Goal: Task Accomplishment & Management: Manage account settings

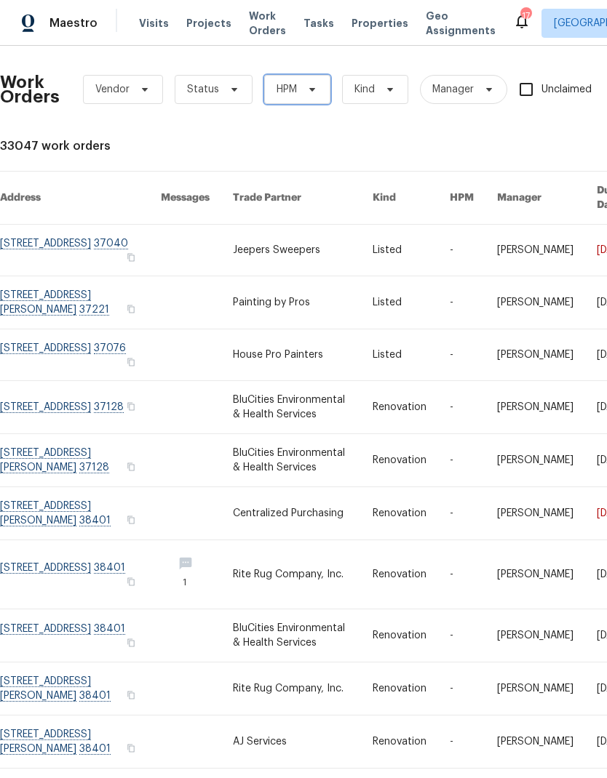
click at [290, 92] on span "HPM" at bounding box center [286, 89] width 20 height 15
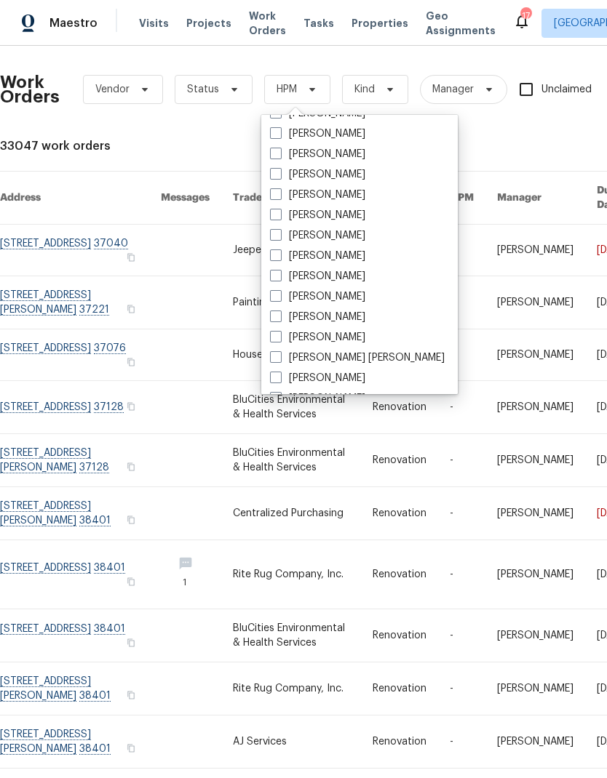
scroll to position [161, 0]
click at [313, 238] on label "[PERSON_NAME]" at bounding box center [317, 235] width 95 height 15
click at [279, 237] on input "[PERSON_NAME]" at bounding box center [274, 232] width 9 height 9
checkbox input "true"
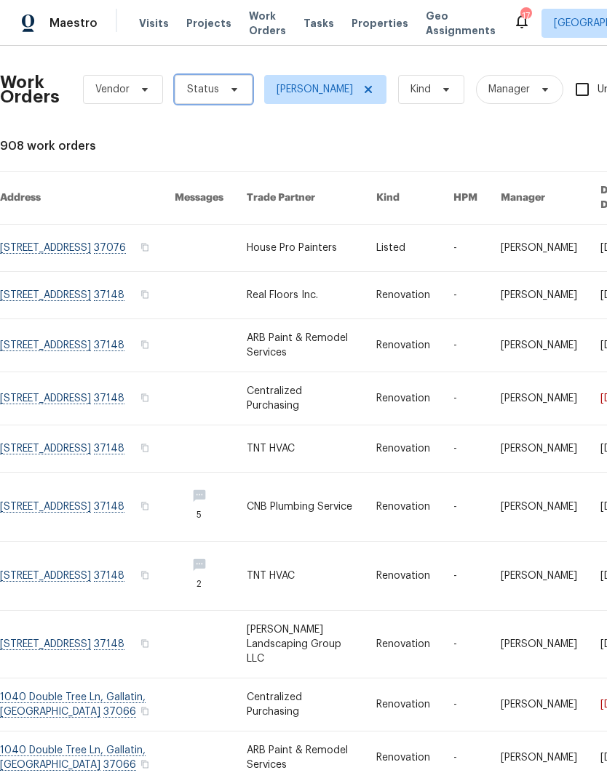
click at [224, 75] on span "Status" at bounding box center [214, 89] width 78 height 29
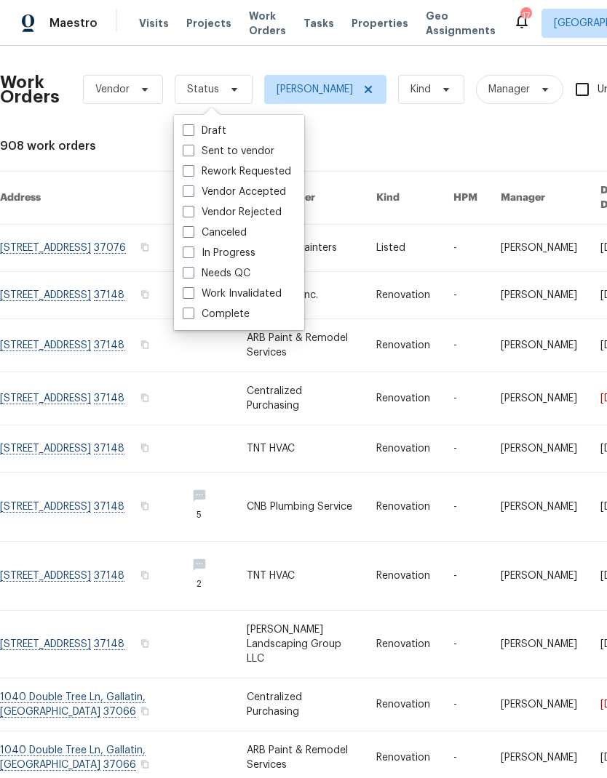
click at [231, 270] on label "Needs QC" at bounding box center [217, 273] width 68 height 15
click at [192, 270] on input "Needs QC" at bounding box center [187, 270] width 9 height 9
checkbox input "true"
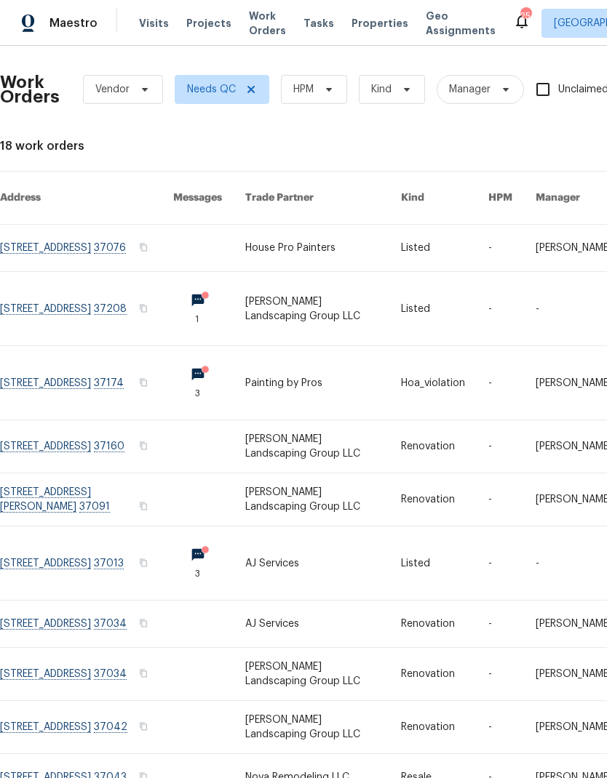
click at [306, 225] on link at bounding box center [323, 248] width 156 height 47
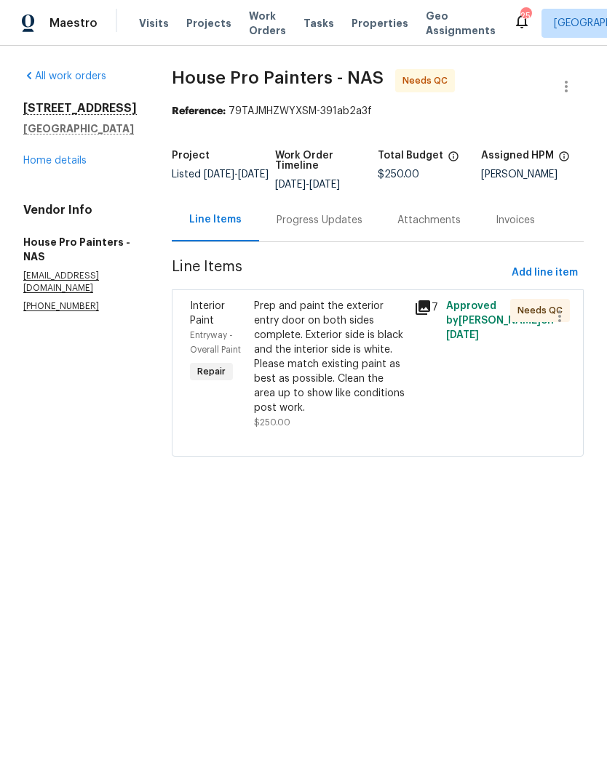
click at [308, 324] on div "Prep and paint the exterior entry door on both sides complete. Exterior side is…" at bounding box center [329, 357] width 151 height 116
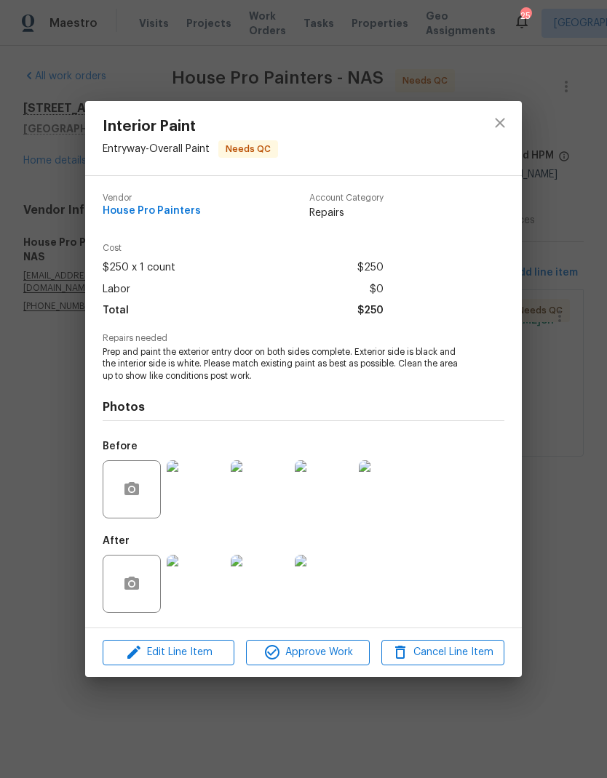
click at [187, 575] on img at bounding box center [196, 584] width 58 height 58
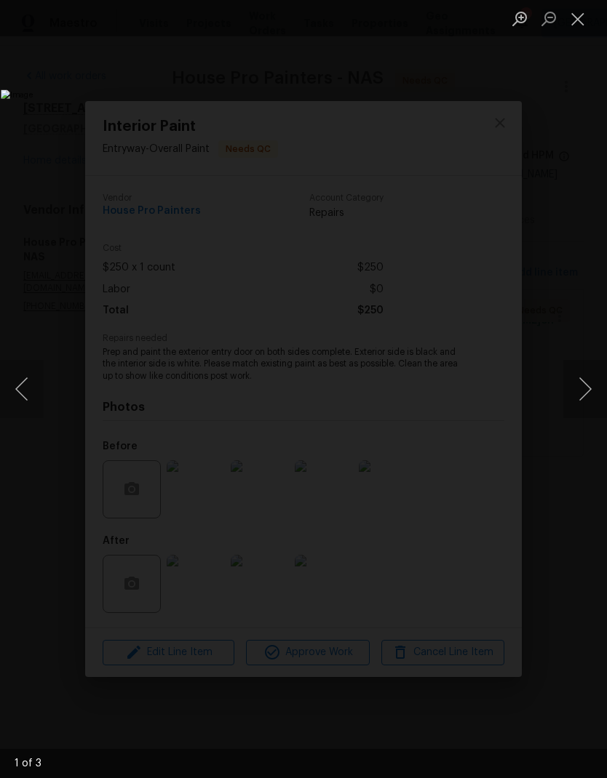
click at [573, 400] on button "Next image" at bounding box center [585, 389] width 44 height 58
click at [586, 402] on button "Next image" at bounding box center [585, 389] width 44 height 58
click at [579, 23] on button "Close lightbox" at bounding box center [577, 18] width 29 height 25
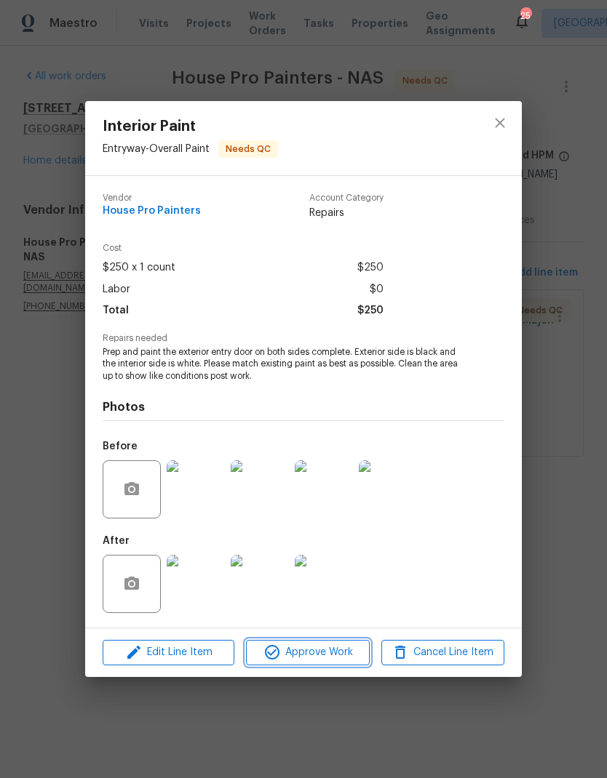
click at [321, 650] on span "Approve Work" at bounding box center [307, 653] width 114 height 18
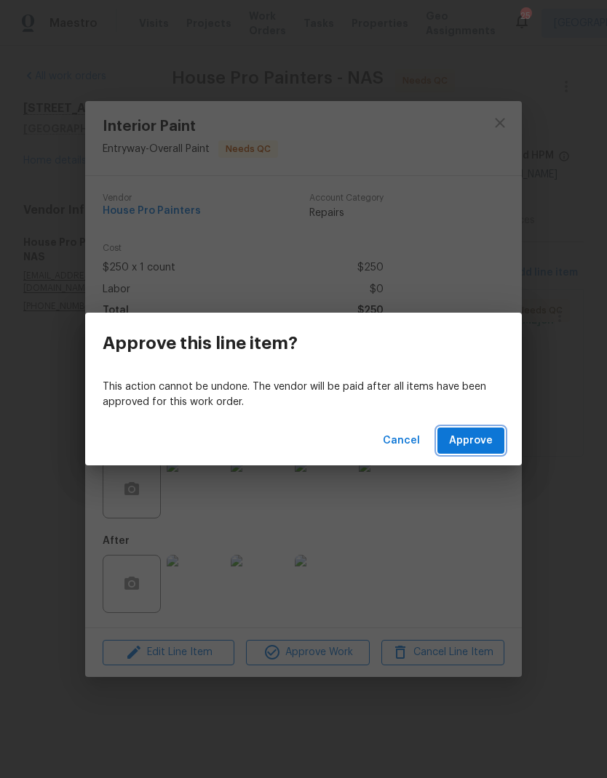
click at [478, 436] on span "Approve" at bounding box center [471, 441] width 44 height 18
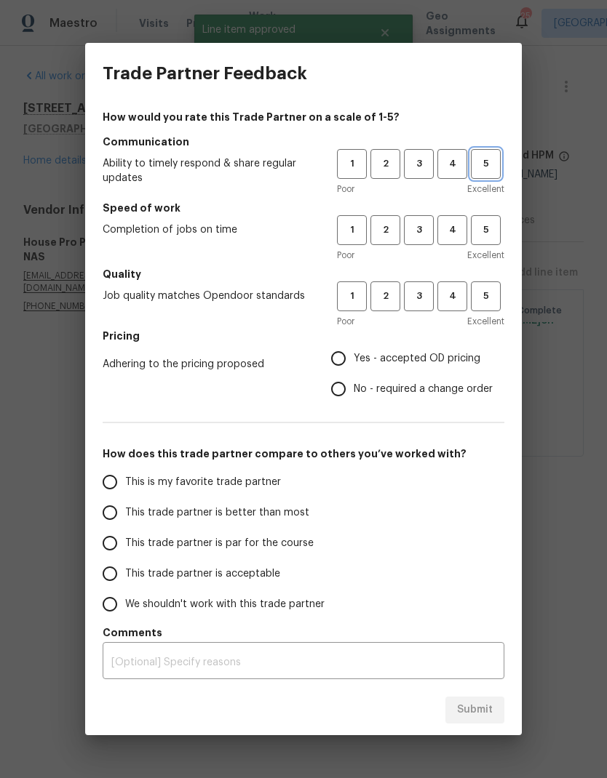
click at [481, 172] on button "5" at bounding box center [486, 164] width 30 height 30
click at [487, 235] on span "5" at bounding box center [485, 230] width 27 height 17
click at [482, 308] on button "5" at bounding box center [486, 297] width 30 height 30
click at [347, 360] on input "Yes - accepted OD pricing" at bounding box center [338, 358] width 31 height 31
radio input "true"
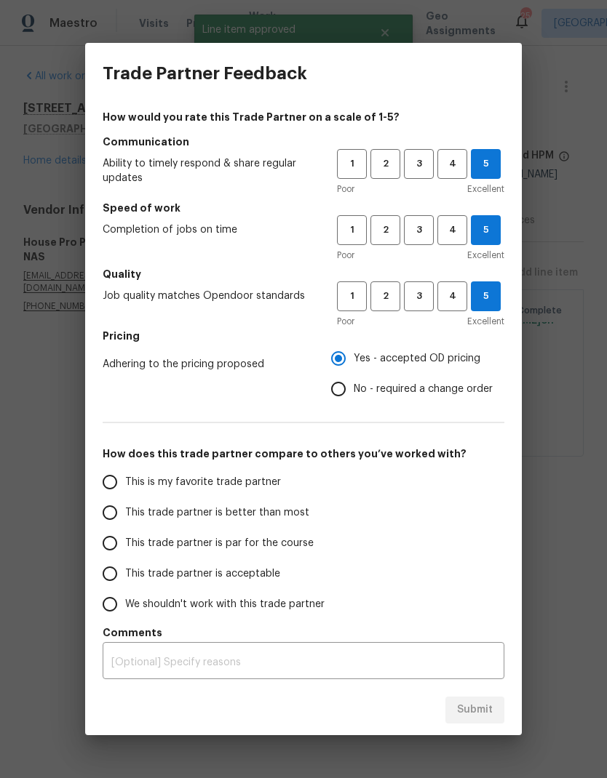
click at [113, 483] on input "This is my favorite trade partner" at bounding box center [110, 482] width 31 height 31
click at [477, 707] on span "Submit" at bounding box center [475, 710] width 36 height 18
radio input "true"
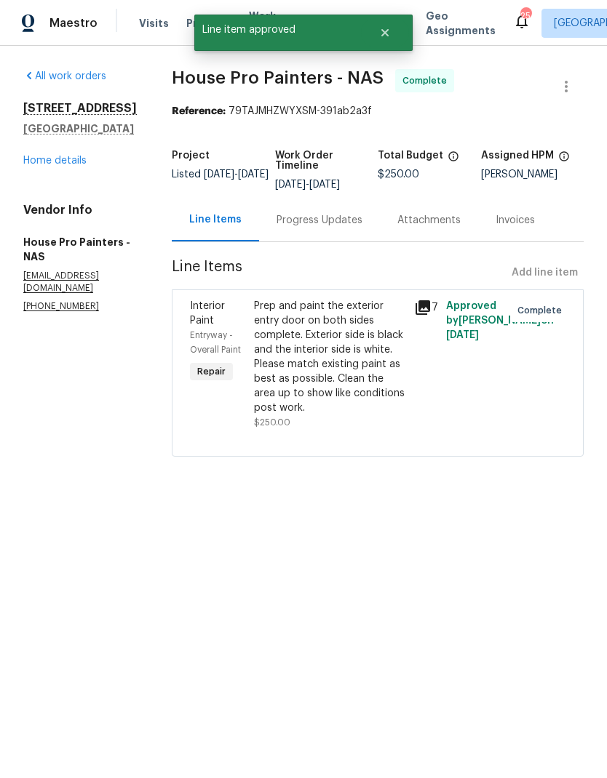
radio input "false"
